Goal: Information Seeking & Learning: Learn about a topic

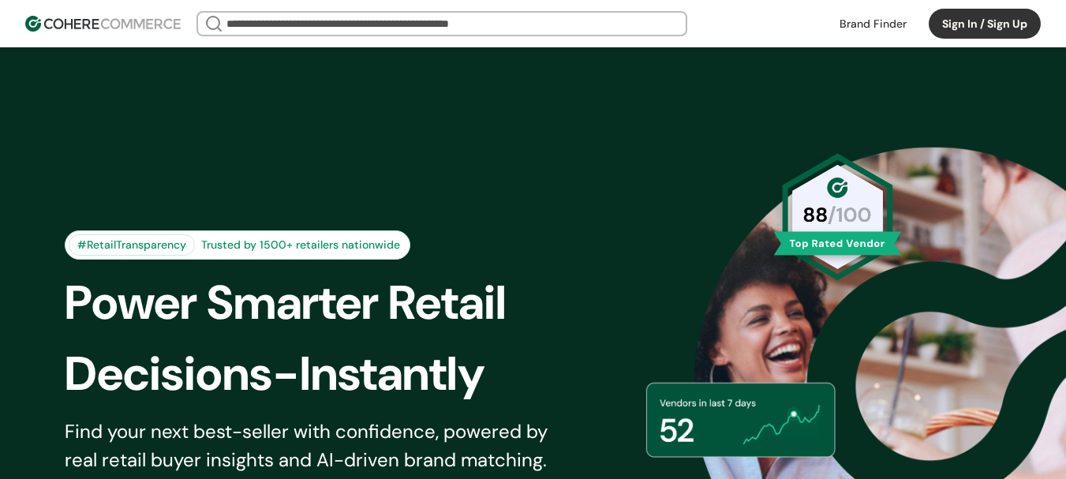
click at [883, 21] on link at bounding box center [873, 24] width 86 height 24
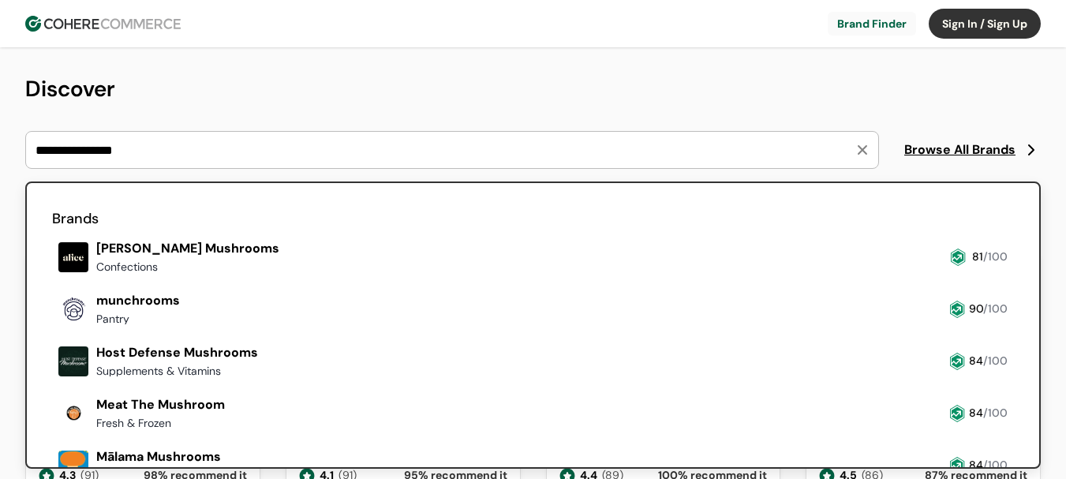
type input "**********"
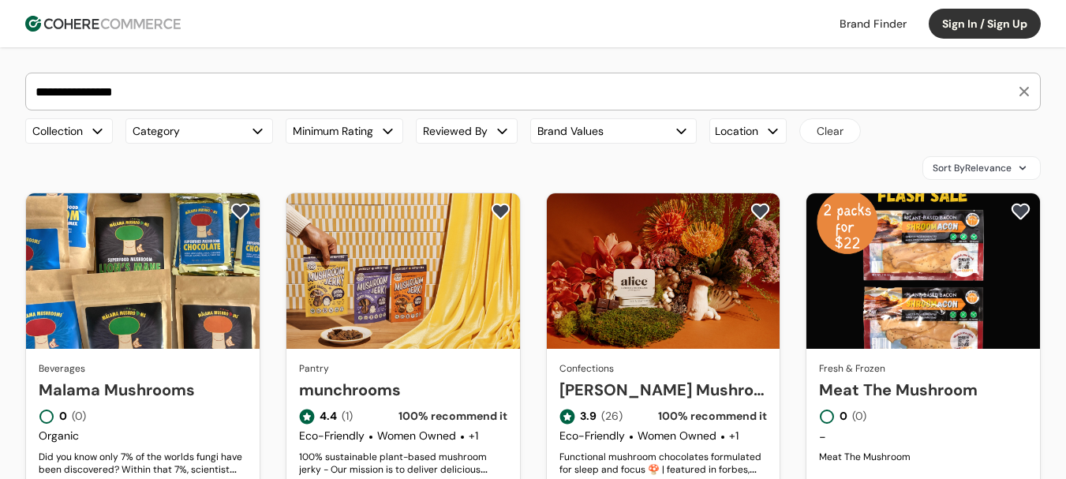
click at [162, 378] on link "Malama Mushrooms" at bounding box center [143, 390] width 208 height 24
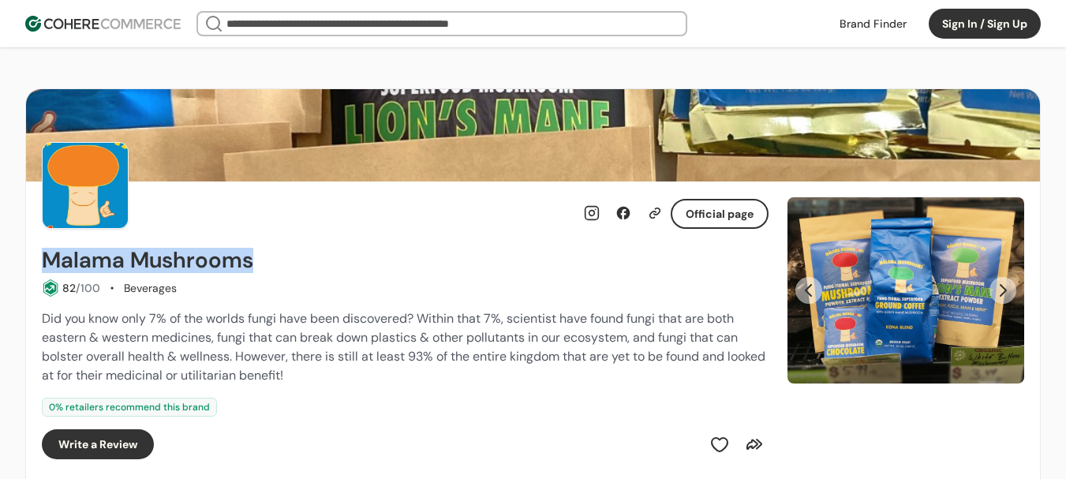
drag, startPoint x: 76, startPoint y: 260, endPoint x: 332, endPoint y: 263, distance: 256.3
copy h2 "Malama Mushrooms"
click at [1001, 286] on button "Next Slide" at bounding box center [1002, 290] width 27 height 27
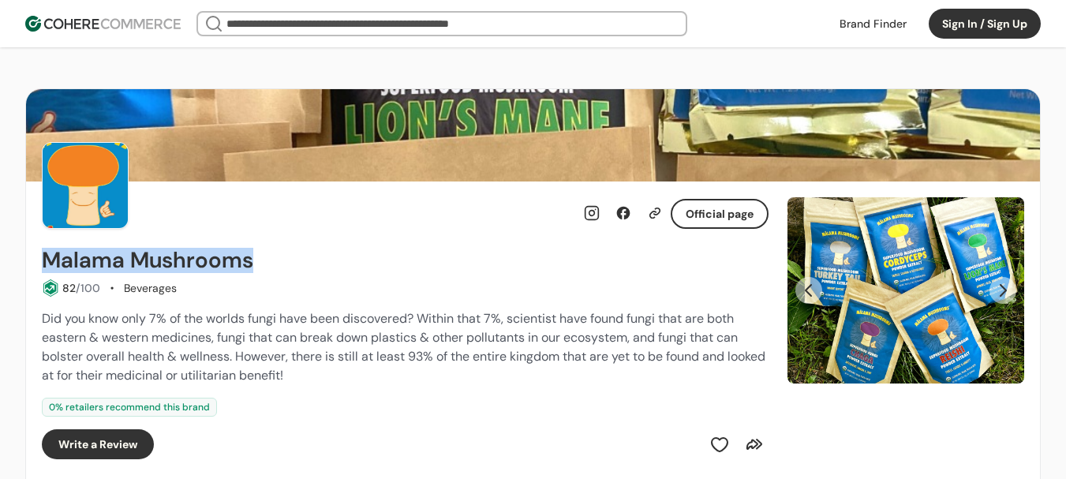
click at [993, 292] on button "Next Slide" at bounding box center [1002, 290] width 27 height 27
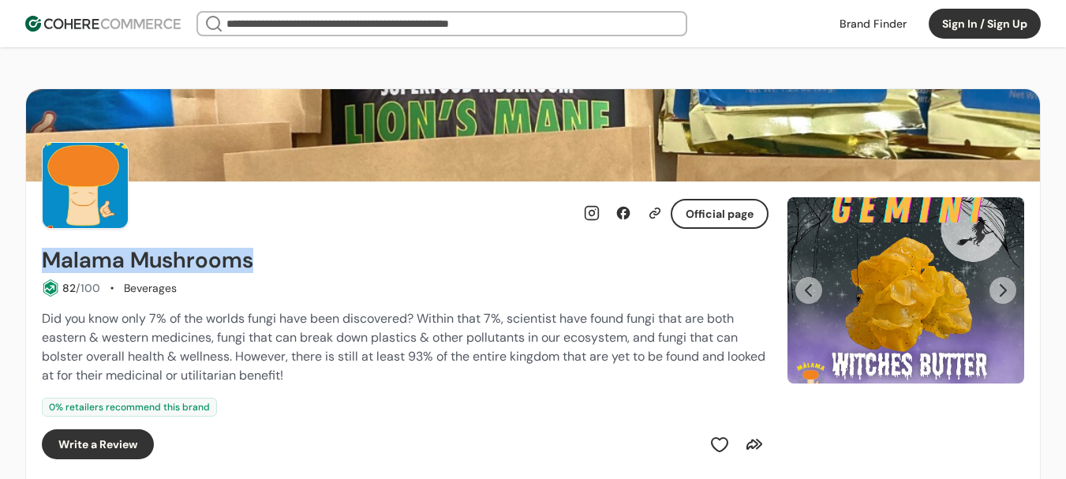
click at [993, 292] on button "Next Slide" at bounding box center [1002, 290] width 27 height 27
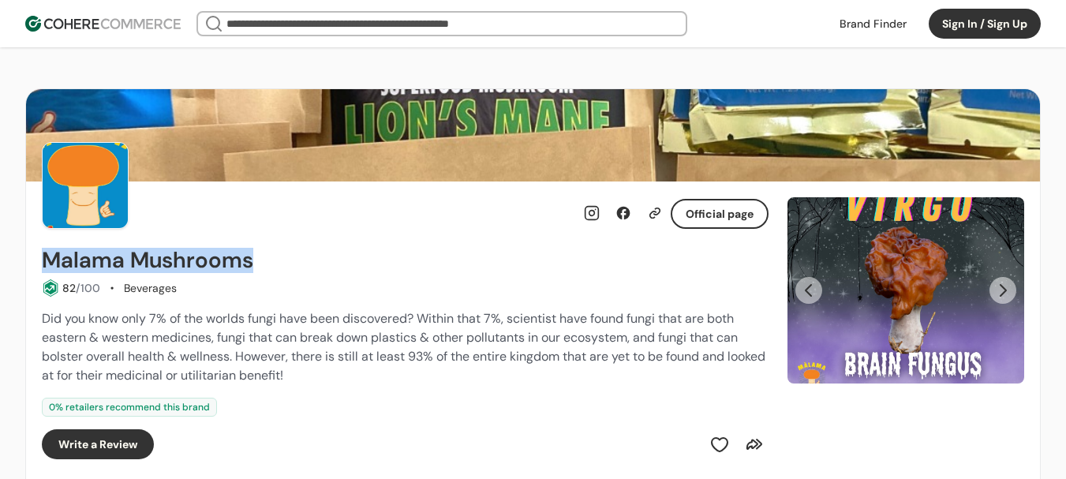
click at [993, 292] on button "Next Slide" at bounding box center [1002, 290] width 27 height 27
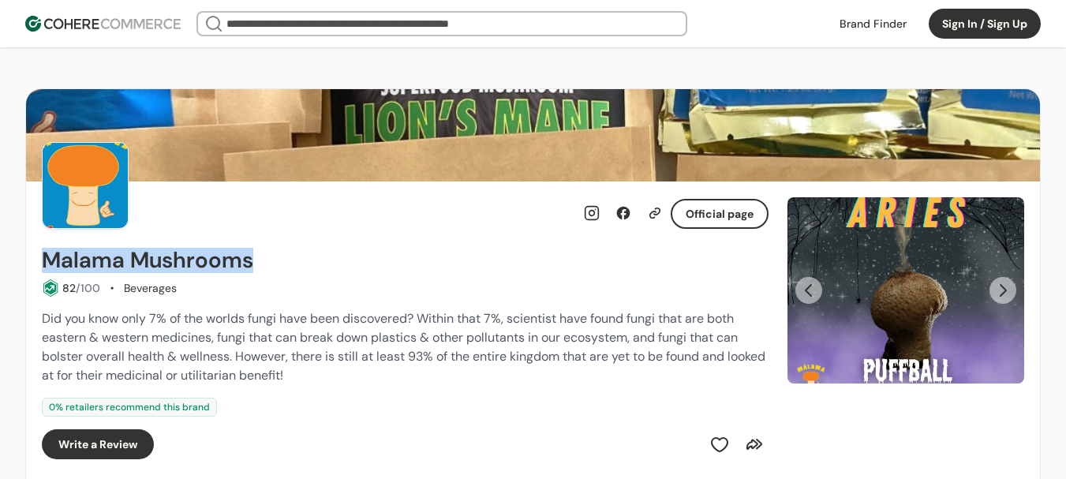
click at [993, 292] on button "Next Slide" at bounding box center [1002, 290] width 27 height 27
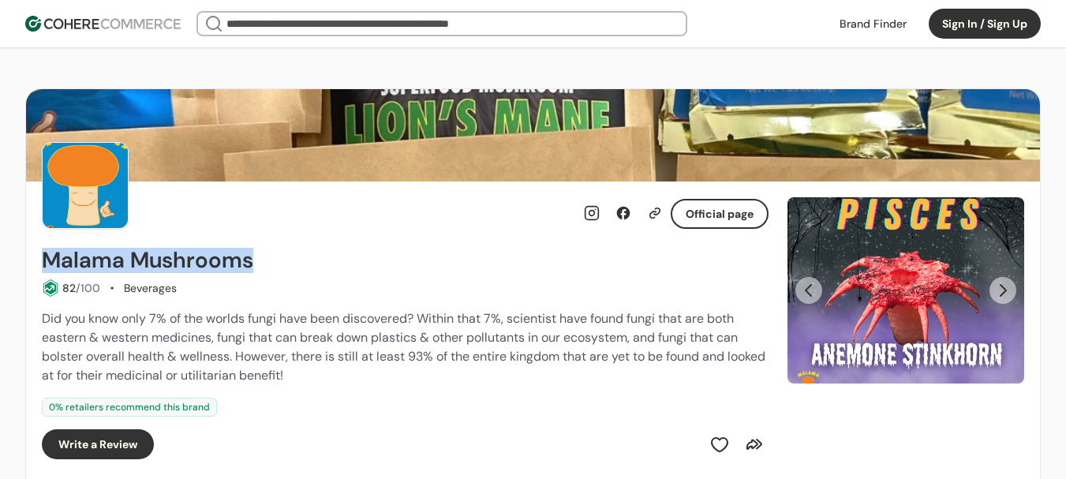
click at [993, 292] on button "Next Slide" at bounding box center [1002, 290] width 27 height 27
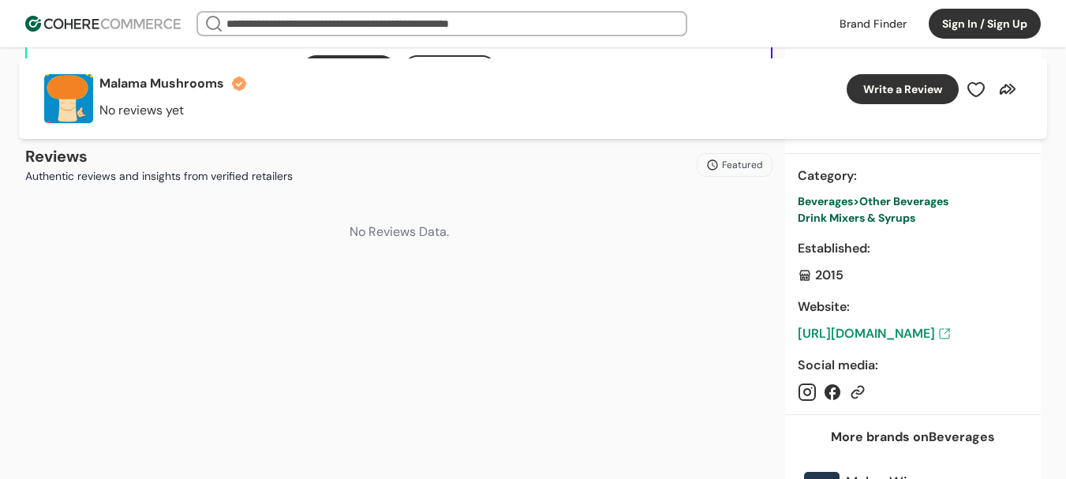
scroll to position [631, 0]
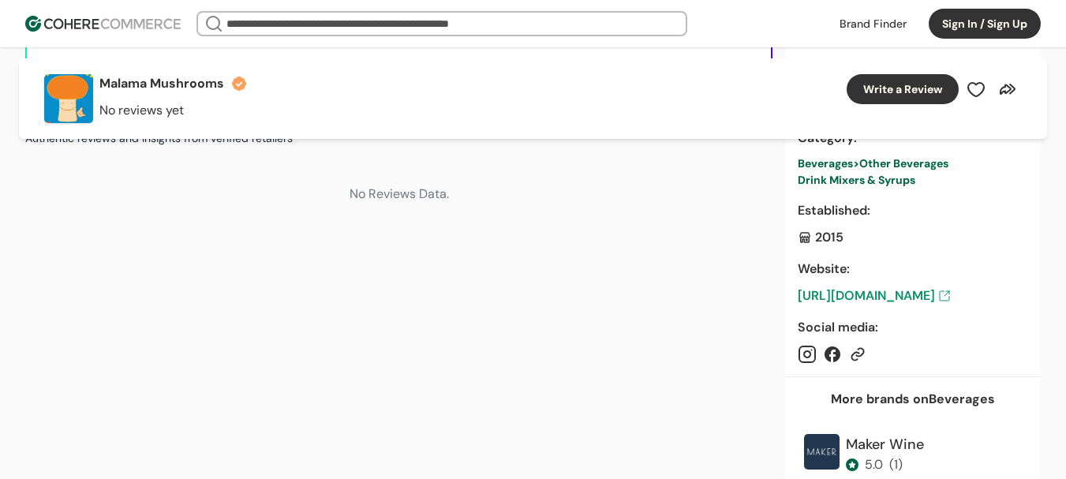
click at [893, 300] on link "[URL][DOMAIN_NAME]" at bounding box center [912, 295] width 230 height 19
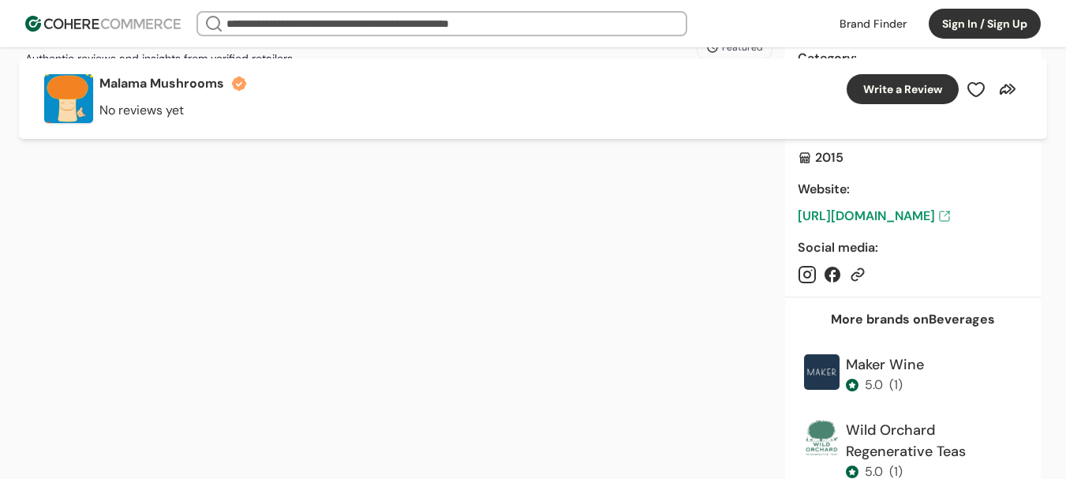
scroll to position [710, 0]
click at [894, 218] on link "[URL][DOMAIN_NAME]" at bounding box center [912, 216] width 230 height 19
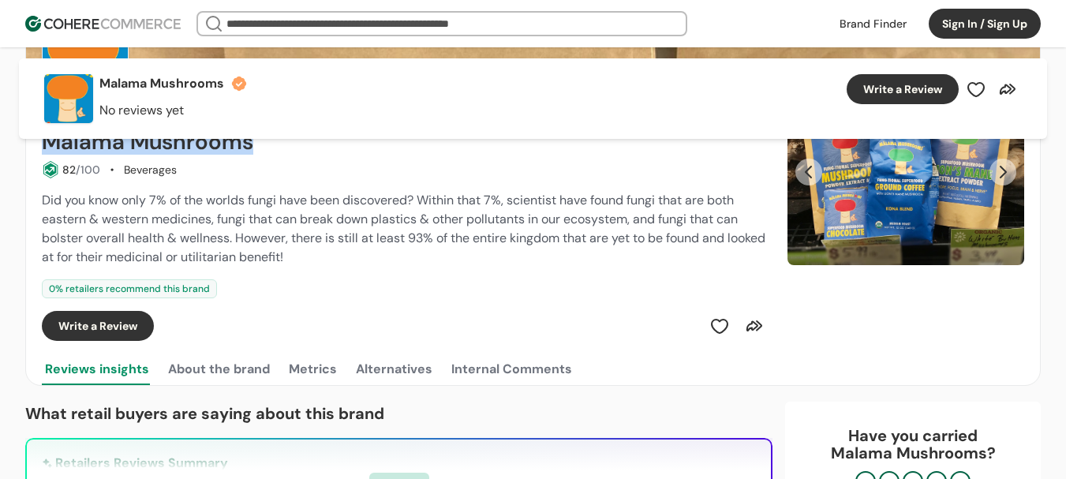
scroll to position [0, 0]
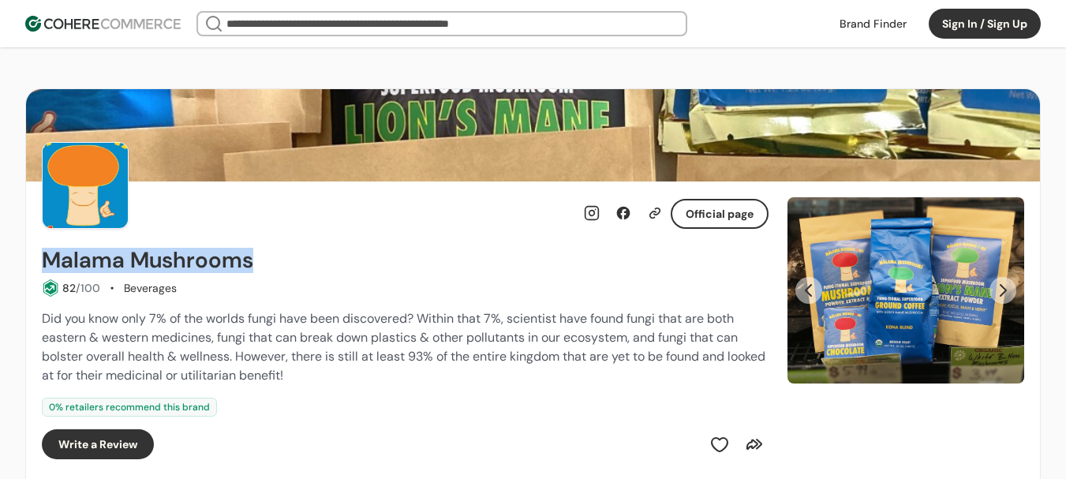
click at [1013, 281] on img "Slide 1" at bounding box center [905, 290] width 237 height 186
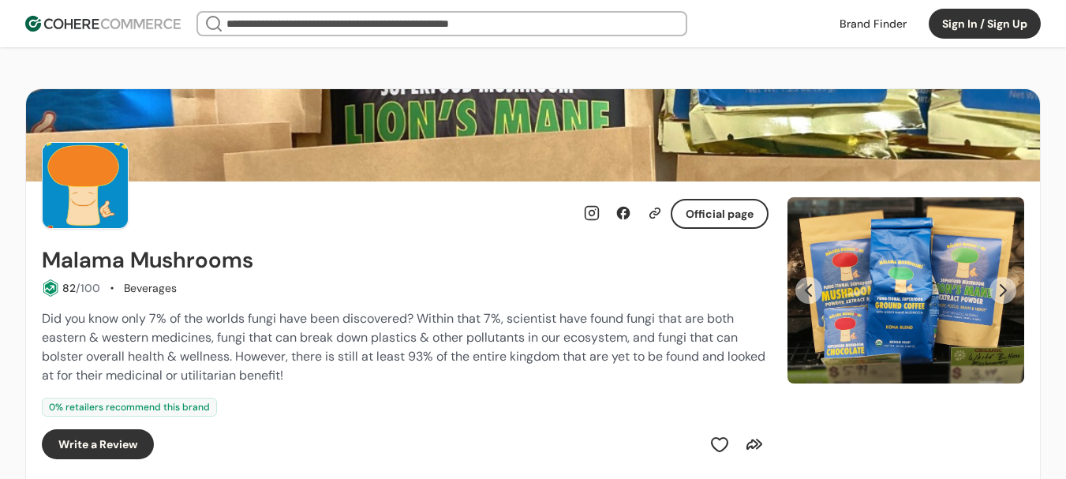
click at [930, 287] on img "Slide 1" at bounding box center [905, 290] width 237 height 186
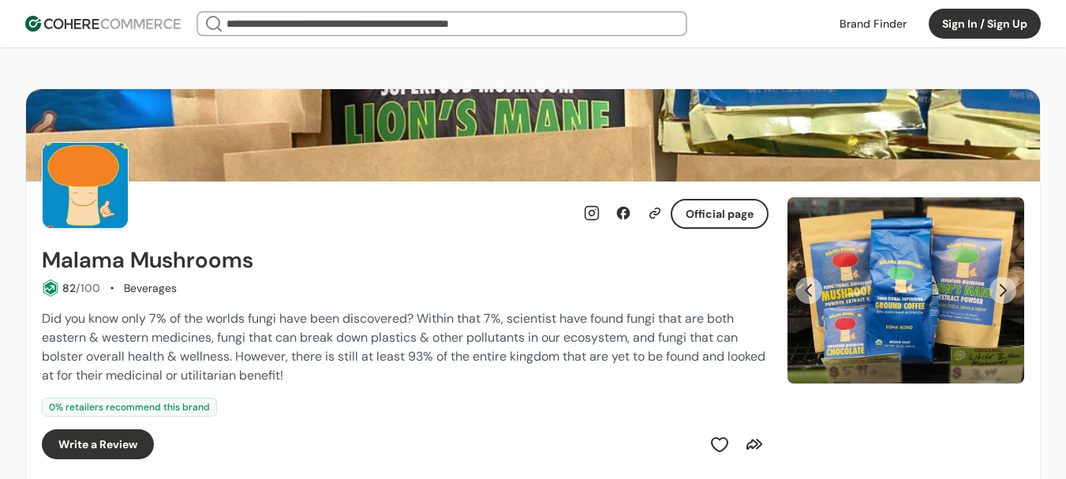
click at [996, 300] on button "Next Slide" at bounding box center [1002, 290] width 27 height 27
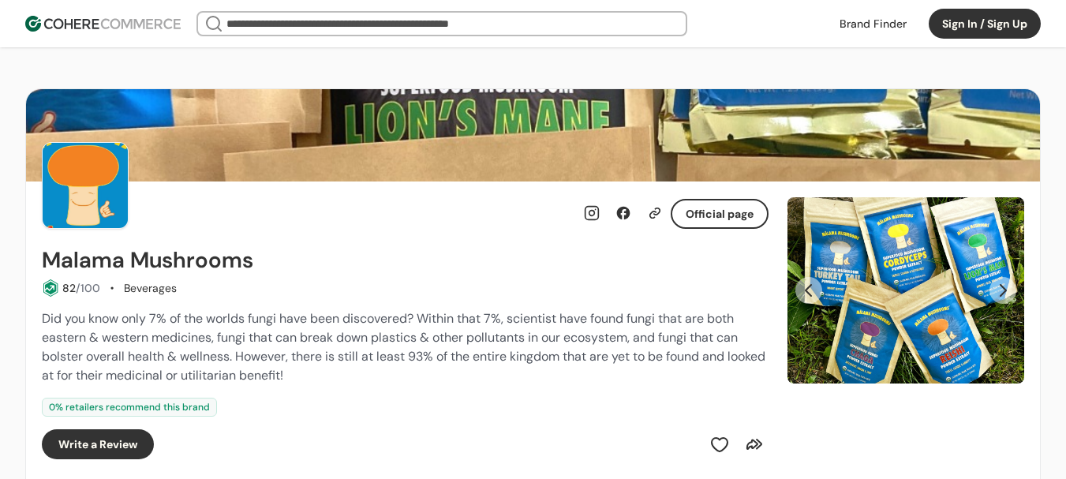
click at [996, 298] on button "Next Slide" at bounding box center [1002, 290] width 27 height 27
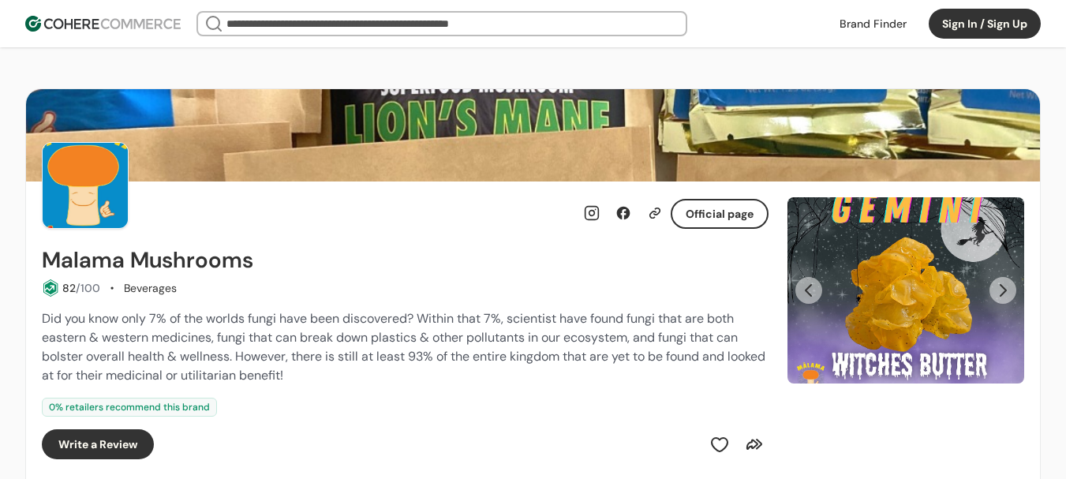
drag, startPoint x: 811, startPoint y: 284, endPoint x: 908, endPoint y: 279, distance: 97.1
click at [812, 282] on button "Previous Slide" at bounding box center [808, 290] width 27 height 27
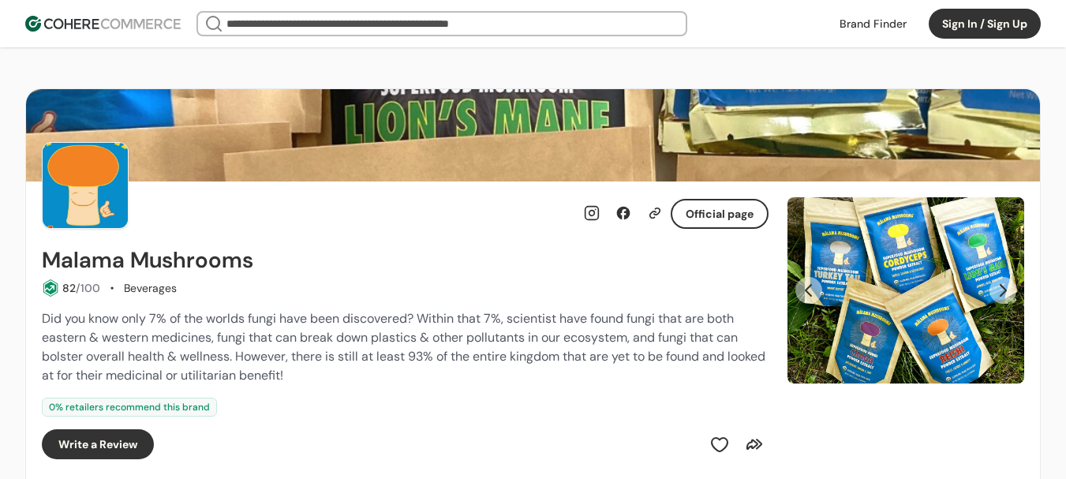
click at [911, 278] on img "Slide 2" at bounding box center [905, 290] width 237 height 186
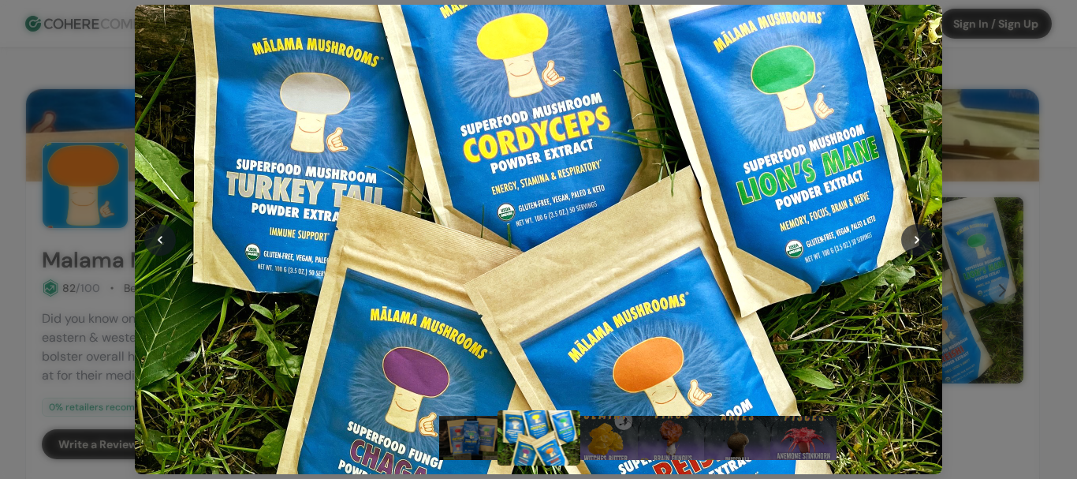
drag, startPoint x: 591, startPoint y: 110, endPoint x: 452, endPoint y: 162, distance: 148.3
click at [452, 162] on div at bounding box center [539, 240] width 808 height 808
drag, startPoint x: 741, startPoint y: 147, endPoint x: 625, endPoint y: 279, distance: 176.6
click at [603, 296] on div at bounding box center [539, 240] width 808 height 808
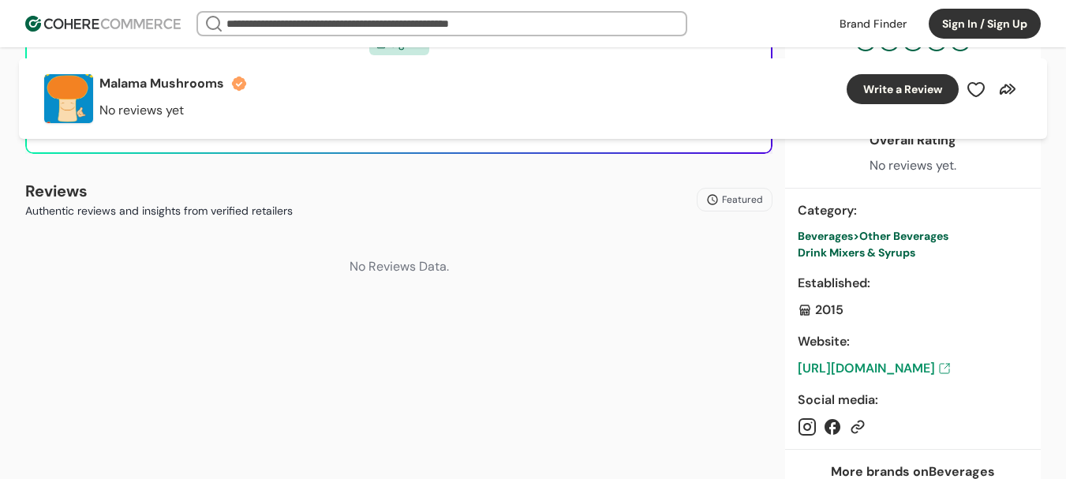
scroll to position [552, 0]
